Goal: Find specific fact: Find specific fact

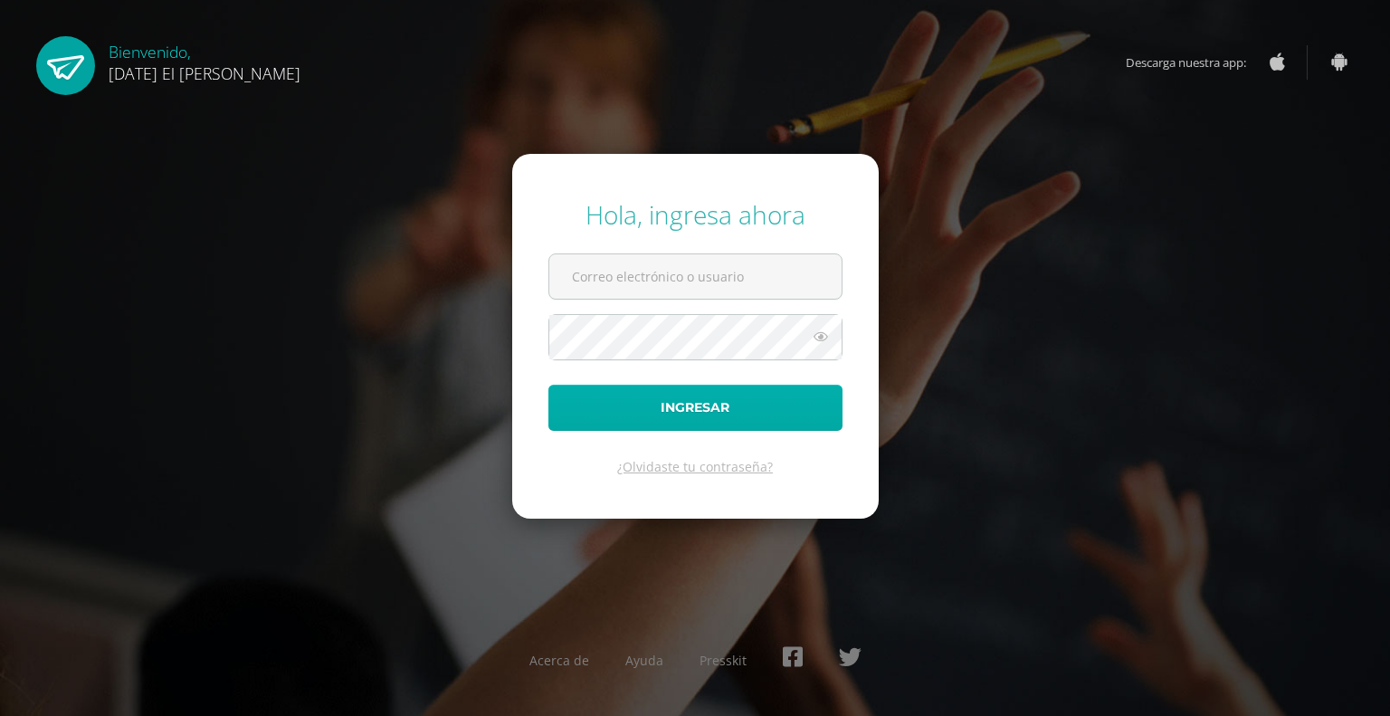
type input "jbrodash"
click at [699, 414] on button "Ingresar" at bounding box center [695, 408] width 294 height 46
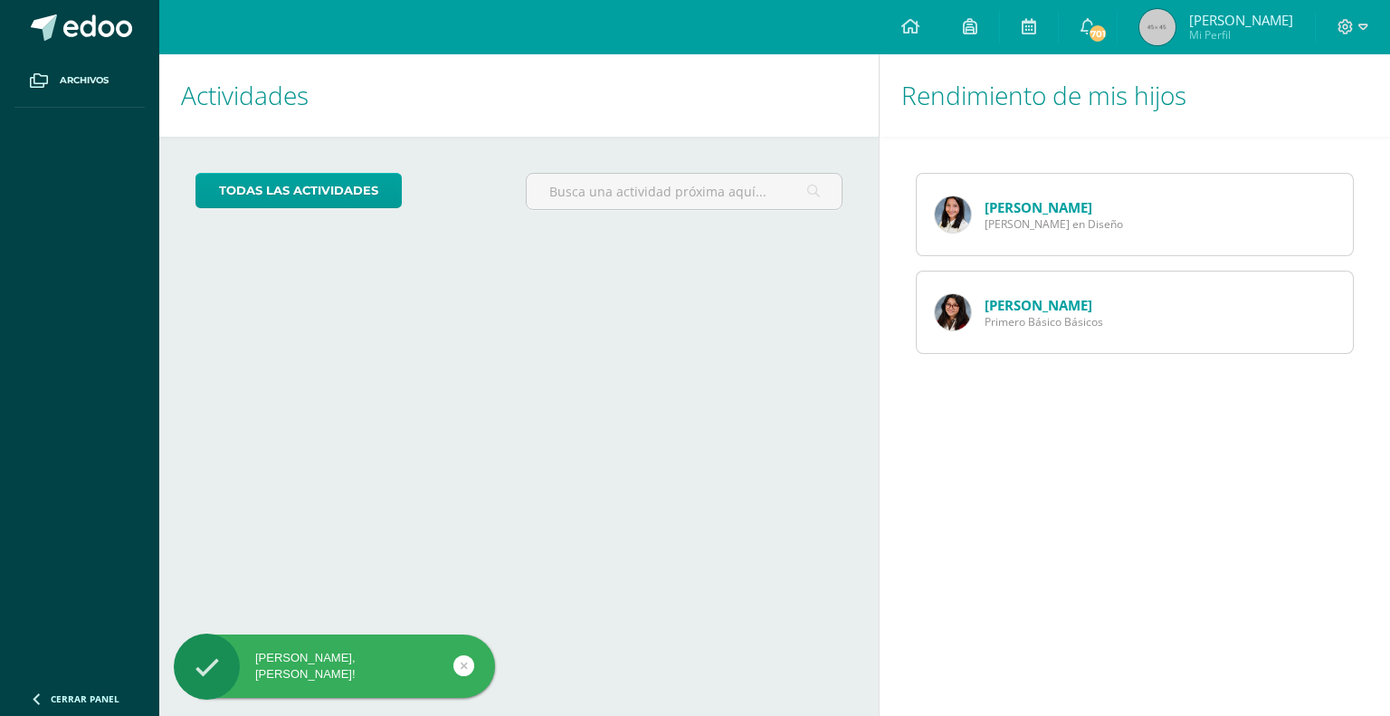
click at [996, 209] on link "[PERSON_NAME]" at bounding box center [1038, 207] width 108 height 18
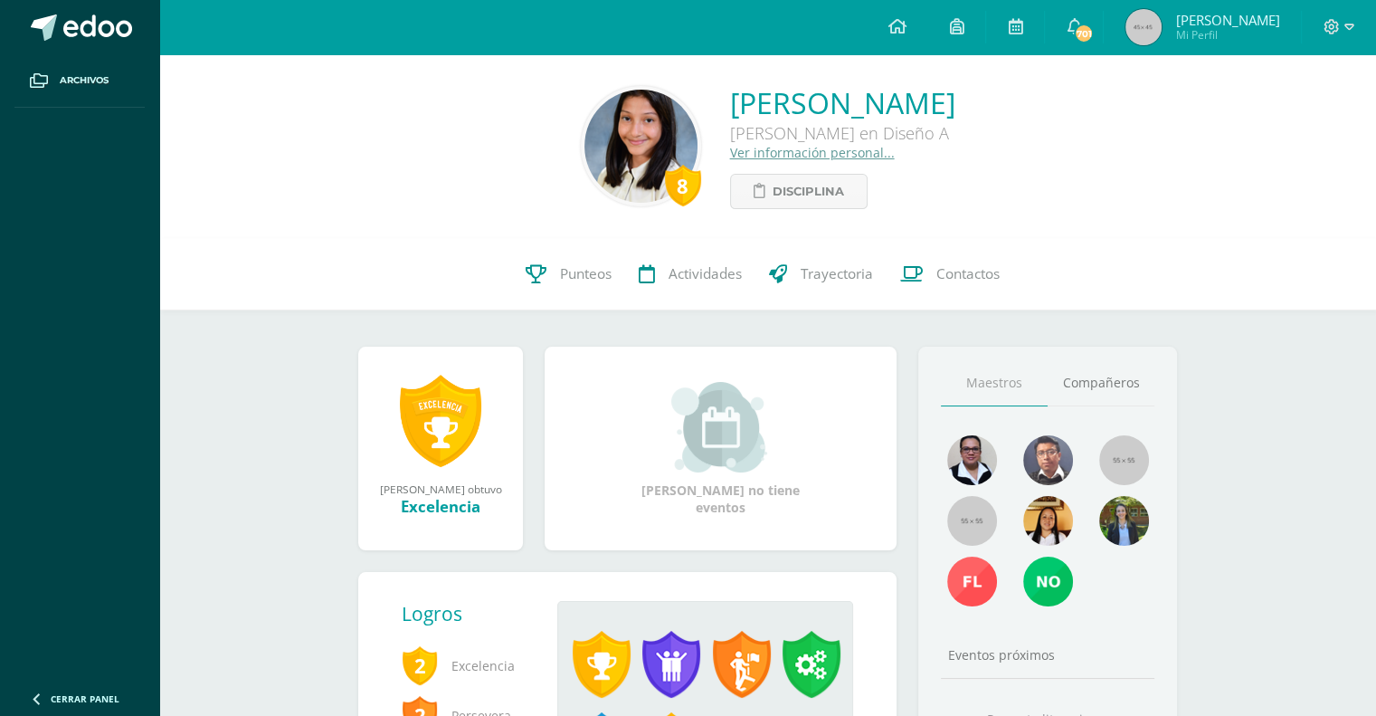
click at [730, 156] on link "Ver información personal..." at bounding box center [812, 152] width 165 height 17
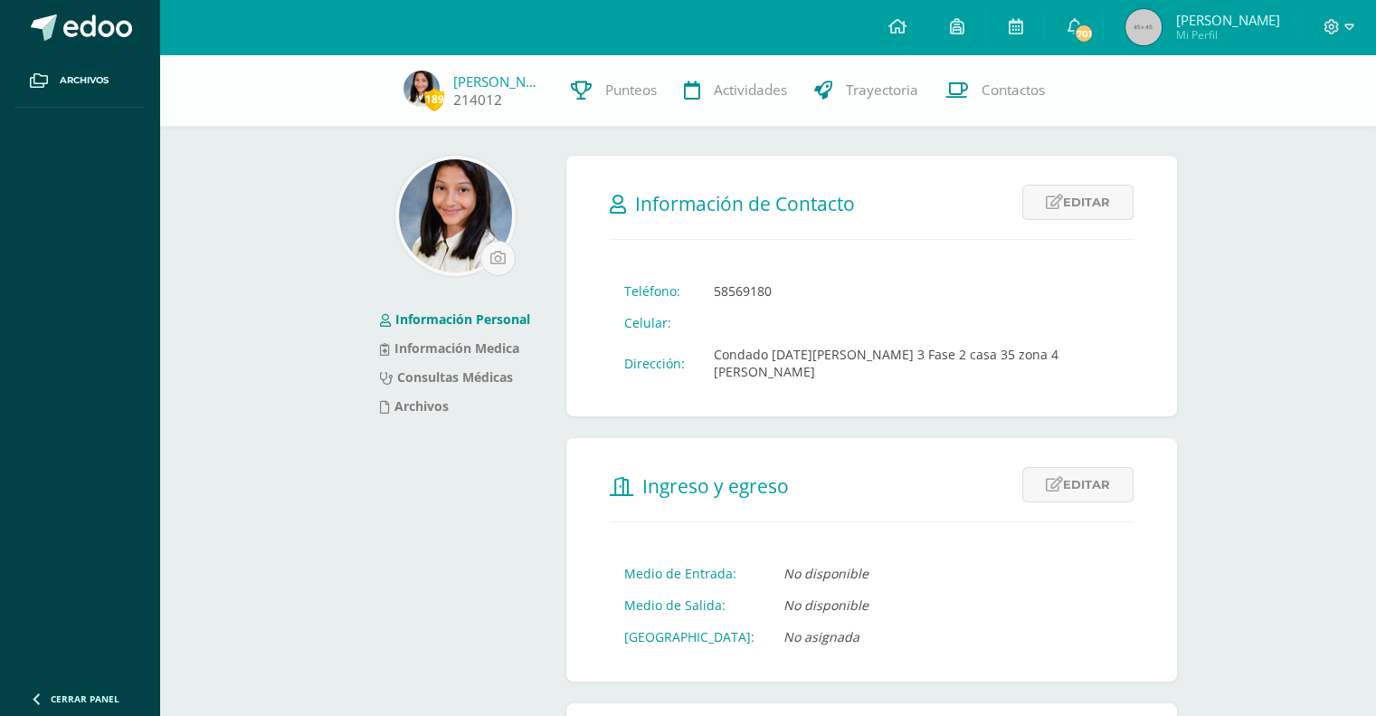
drag, startPoint x: 508, startPoint y: 100, endPoint x: 450, endPoint y: 104, distance: 58.0
click at [450, 104] on span "189 Isabella Rodas 214012" at bounding box center [473, 91] width 167 height 41
copy link "214012"
click at [985, 37] on link at bounding box center [956, 27] width 58 height 54
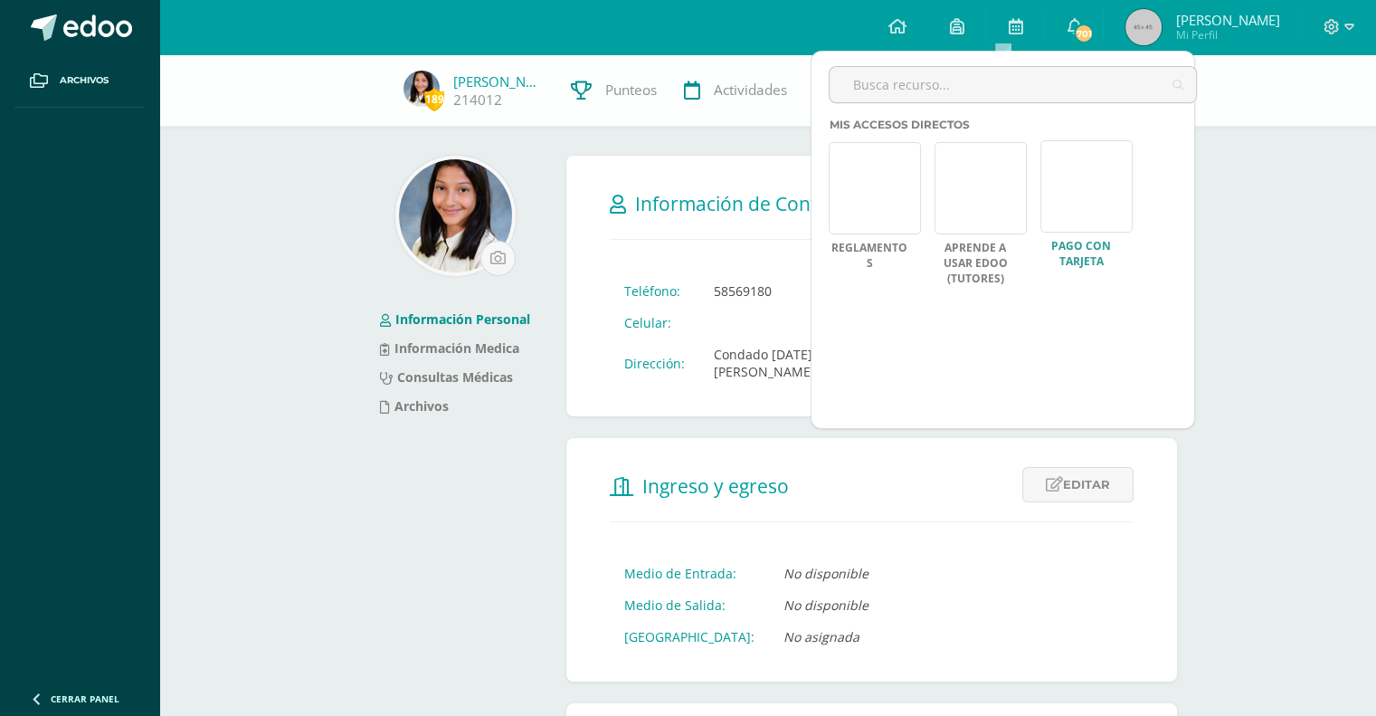
click at [1099, 227] on link at bounding box center [1087, 186] width 92 height 92
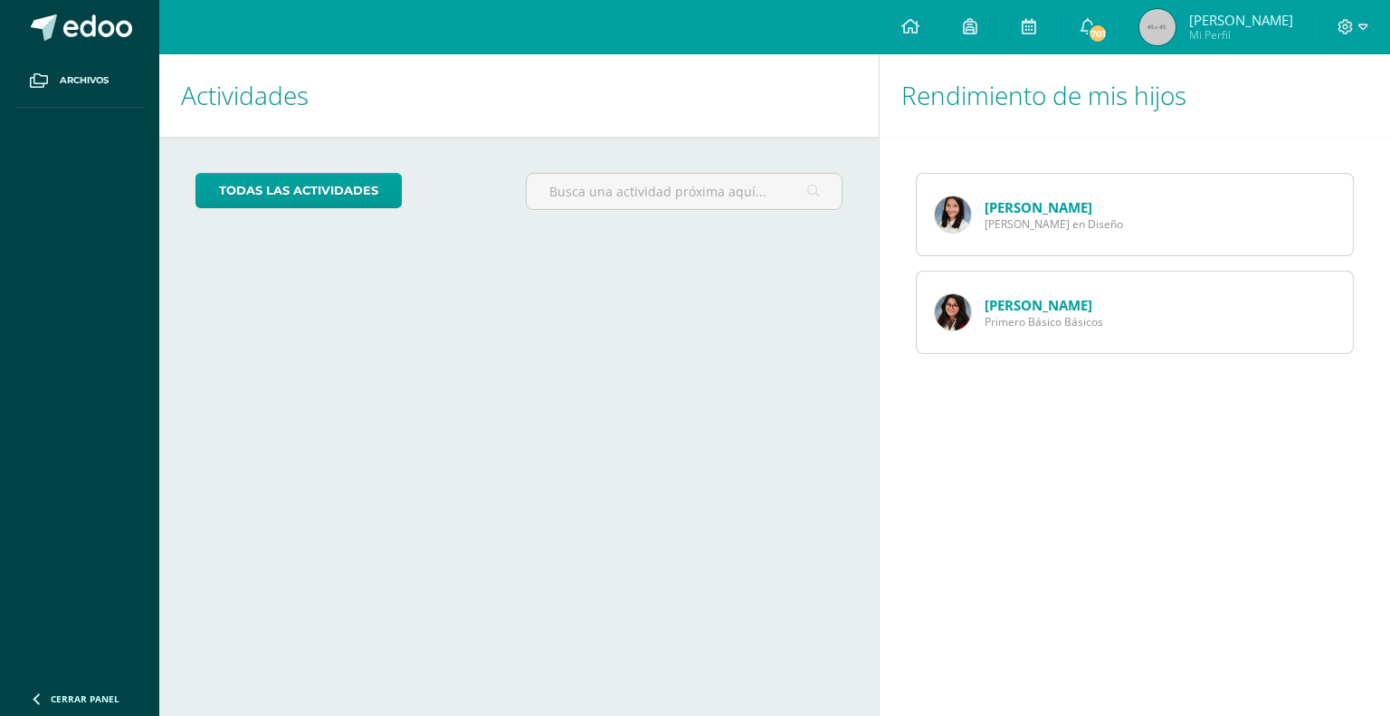
click at [1062, 306] on link "[PERSON_NAME]" at bounding box center [1038, 305] width 108 height 18
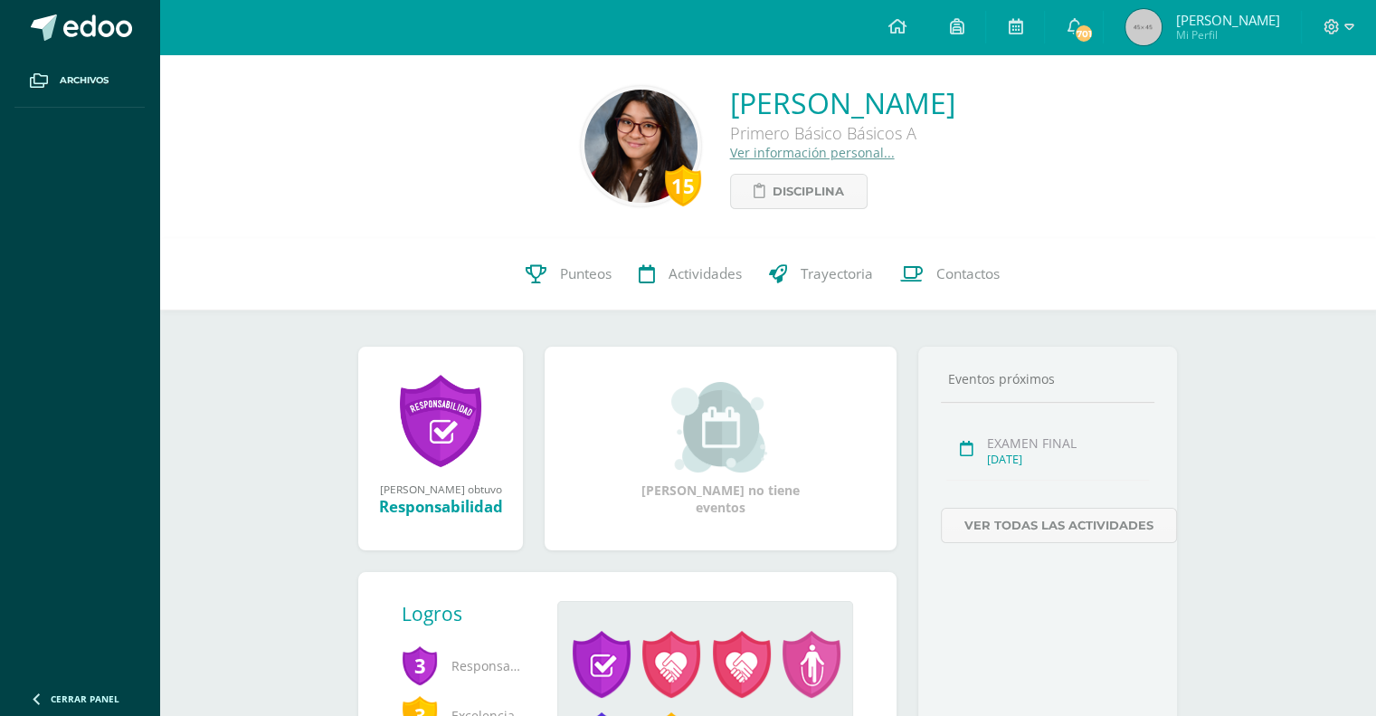
click at [730, 162] on div "Marialisa Liliana Rodas Rosales Primero Básico Básicos A Ver información person…" at bounding box center [842, 146] width 225 height 126
click at [730, 157] on link "Ver información personal..." at bounding box center [812, 152] width 165 height 17
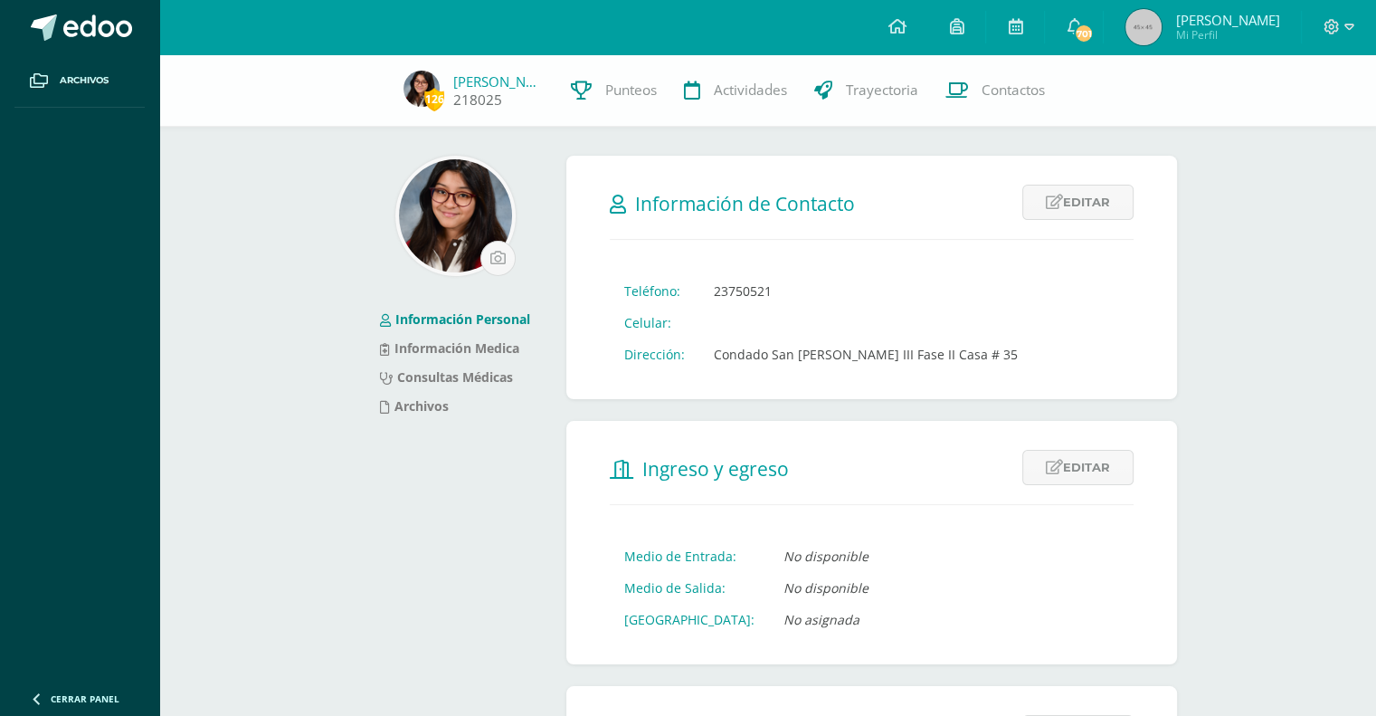
drag, startPoint x: 509, startPoint y: 100, endPoint x: 452, endPoint y: 100, distance: 56.1
click at [453, 100] on div "218025" at bounding box center [498, 99] width 90 height 19
copy link "218025"
